Goal: Navigation & Orientation: Find specific page/section

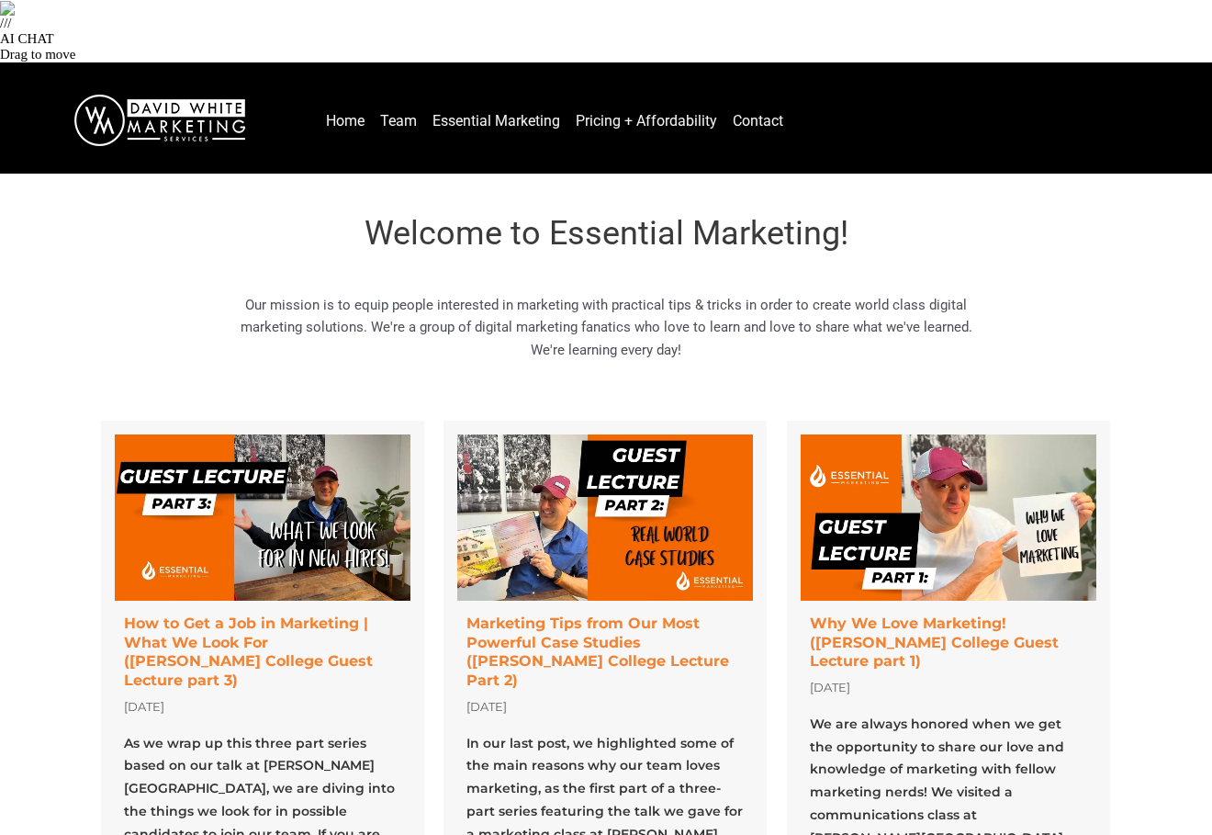
scroll to position [564, 0]
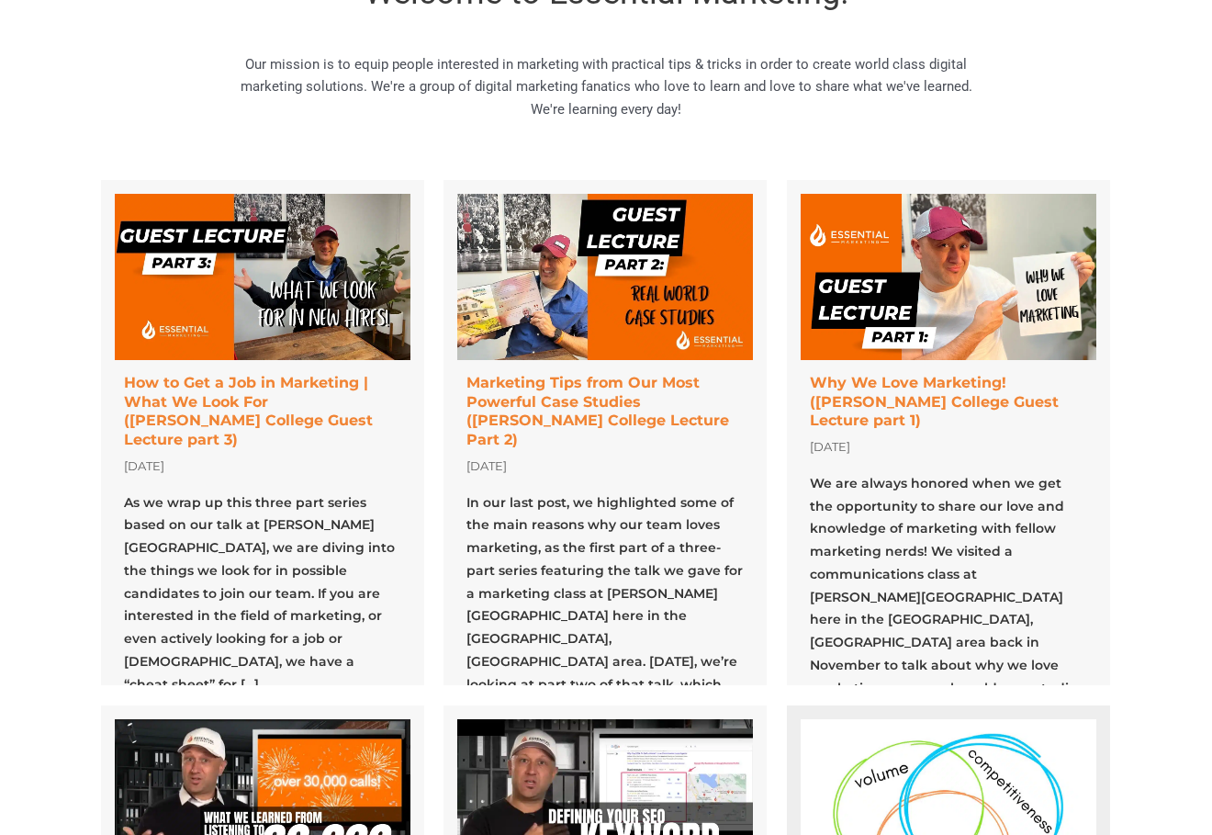
scroll to position [731, 0]
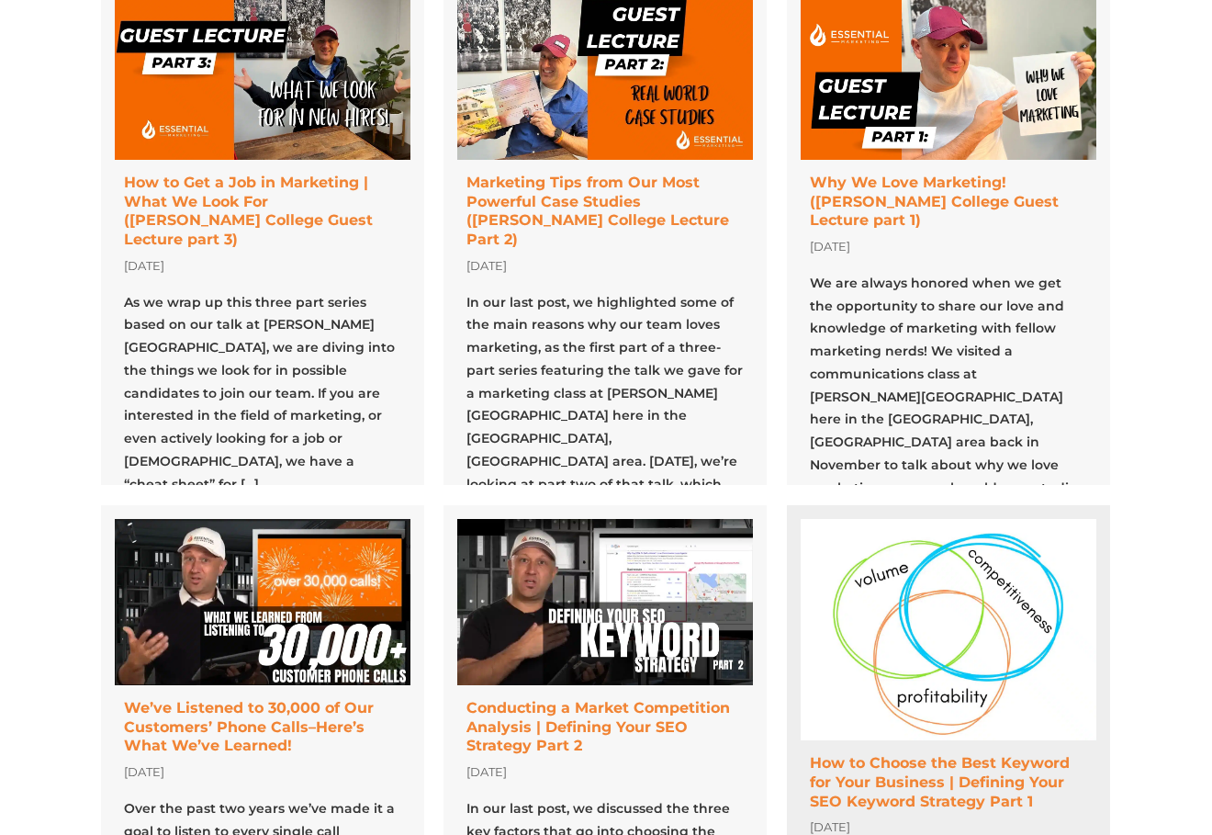
scroll to position [944, 0]
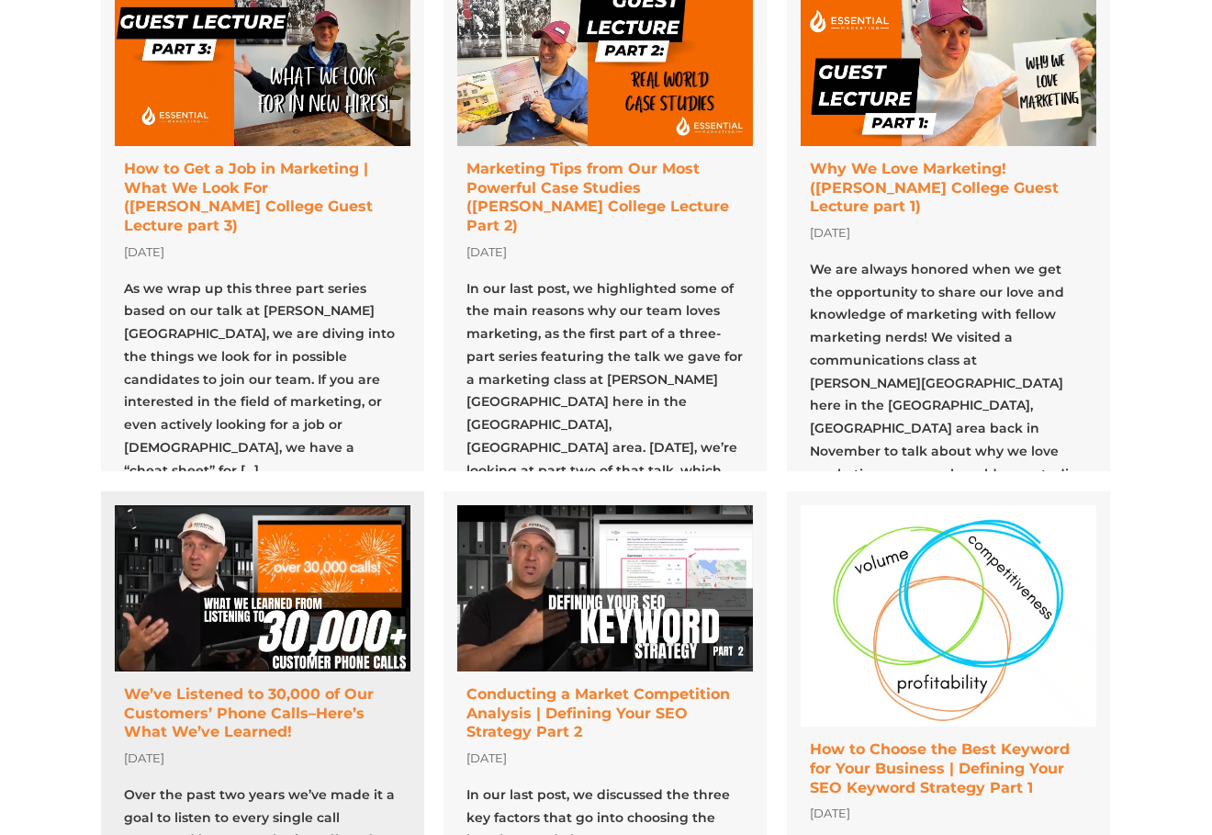
click at [181, 491] on link at bounding box center [262, 769] width 323 height 556
